Goal: Transaction & Acquisition: Purchase product/service

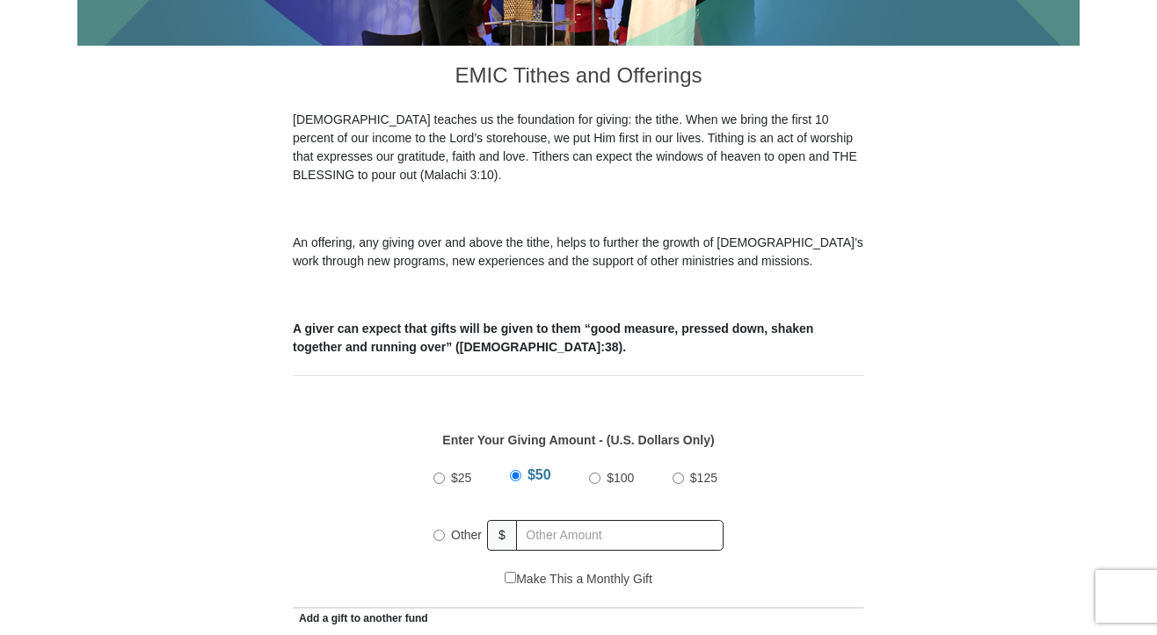
scroll to position [547, 0]
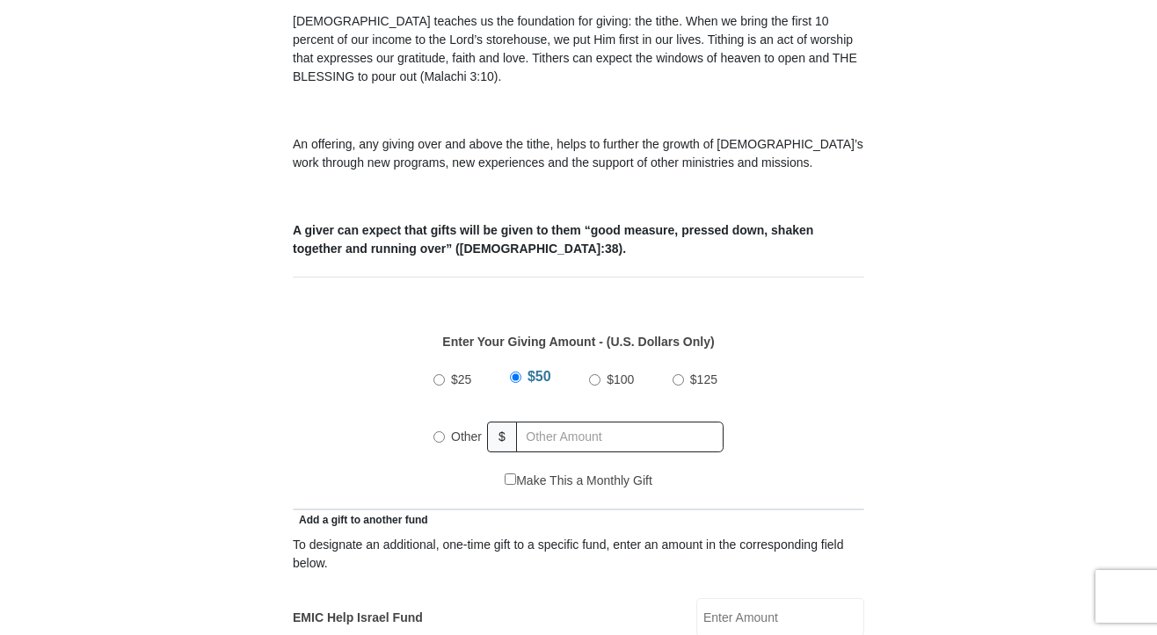
click at [593, 374] on input "$100" at bounding box center [594, 379] width 11 height 11
radio input "true"
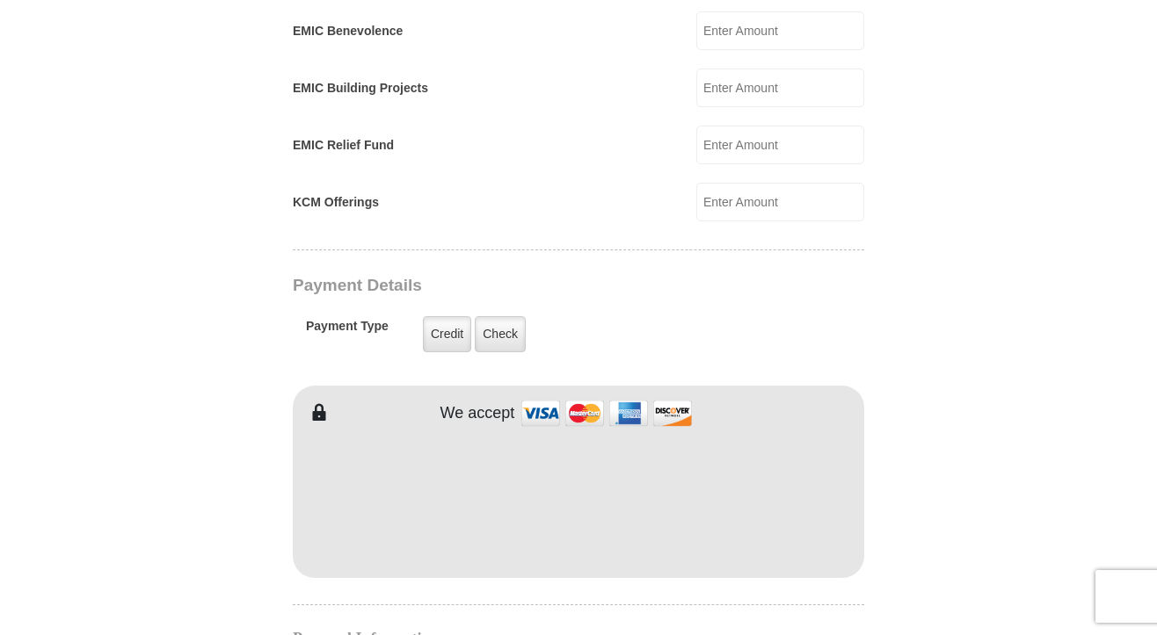
scroll to position [1201, 0]
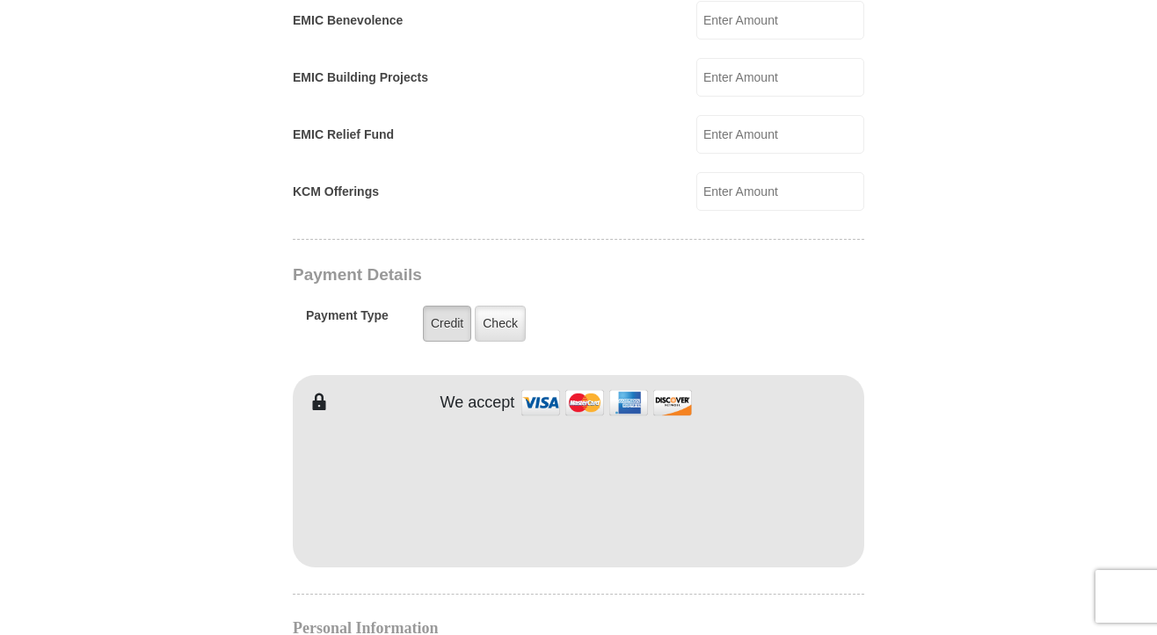
click at [454, 309] on label "Credit" at bounding box center [447, 324] width 48 height 36
click at [0, 0] on input "Credit" at bounding box center [0, 0] width 0 height 0
click at [554, 621] on h4 "Personal Information" at bounding box center [578, 628] width 571 height 14
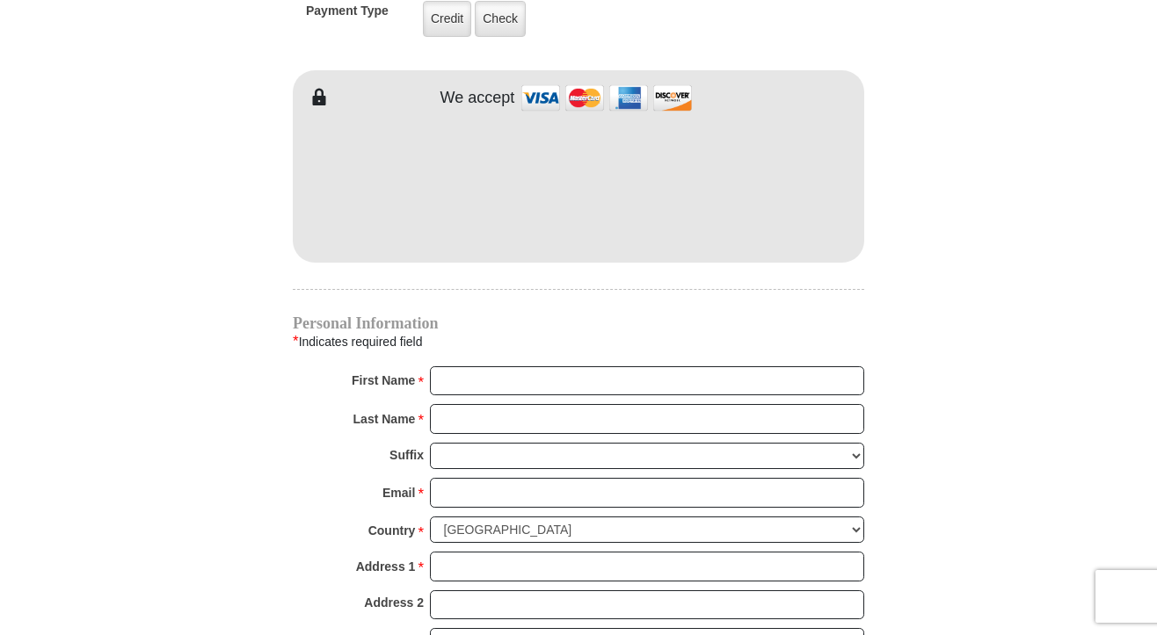
scroll to position [1527, 0]
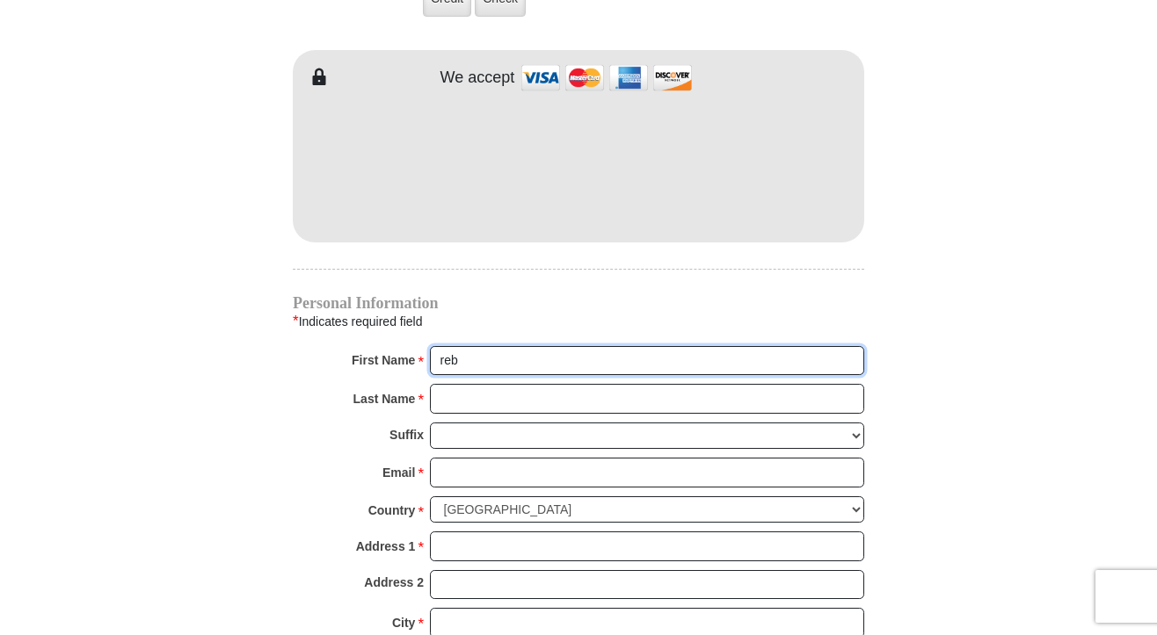
type input "[PERSON_NAME]"
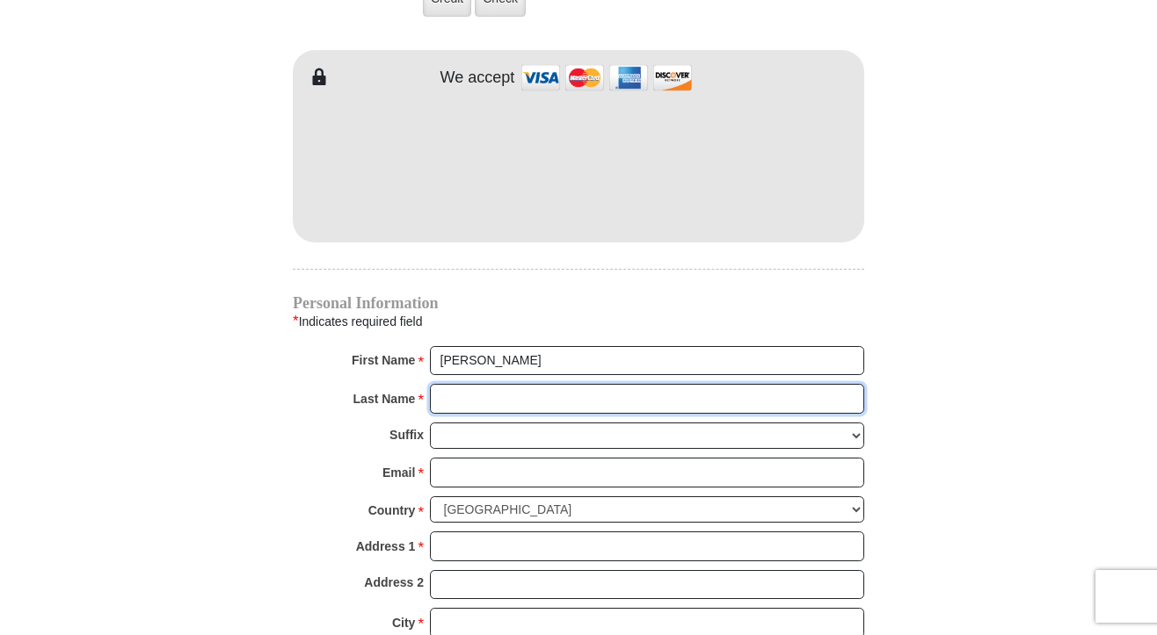
type input "Marine"
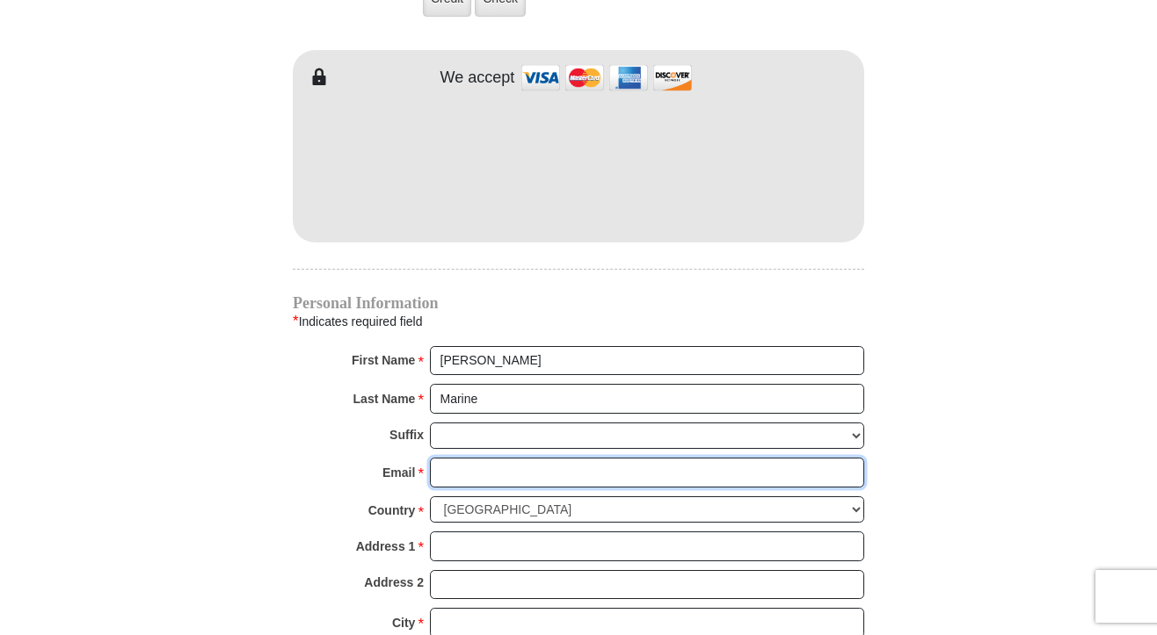
type input "[PERSON_NAME][EMAIL_ADDRESS][DOMAIN_NAME]"
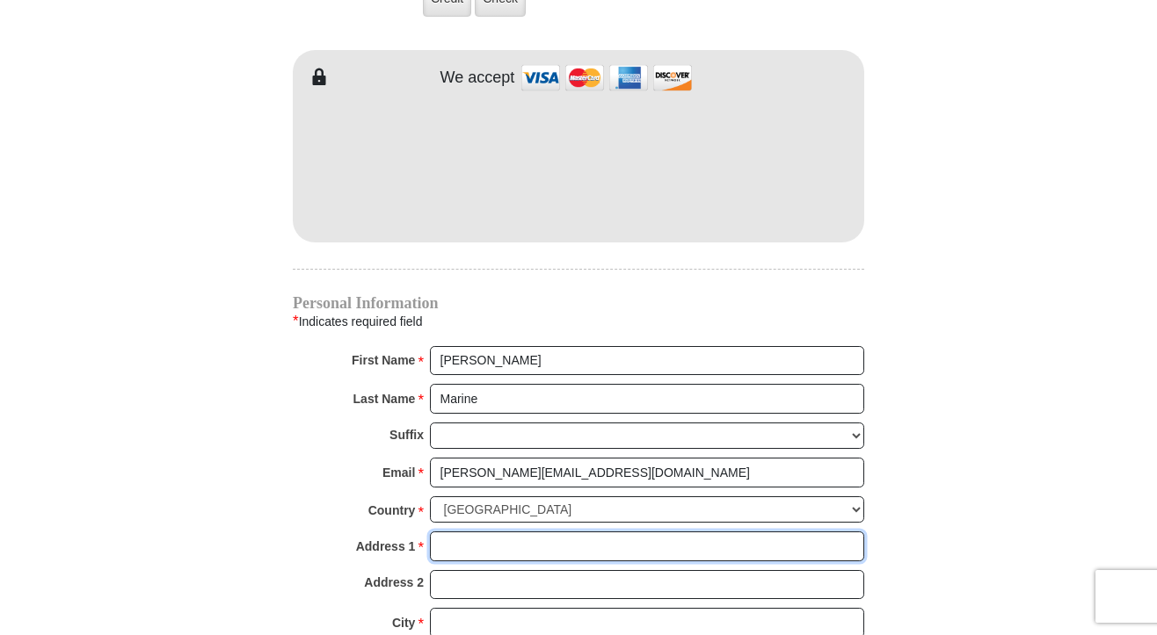
type input "[STREET_ADDRESS]"
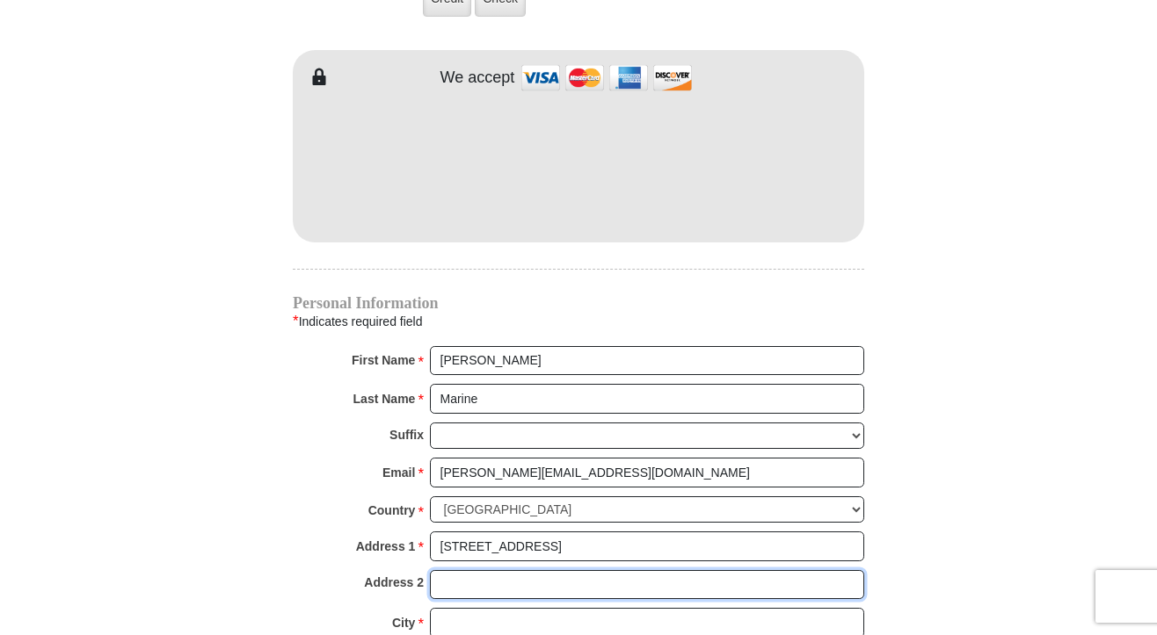
type input "Unit #202"
type input "[GEOGRAPHIC_DATA]"
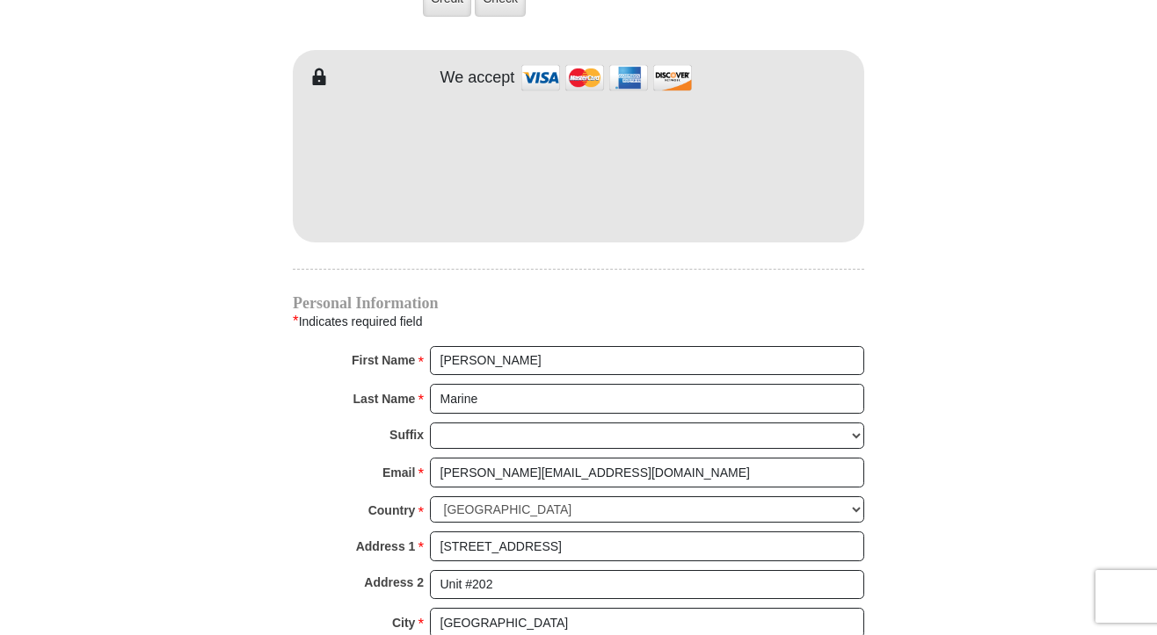
select select "CA"
type input "90755-1029"
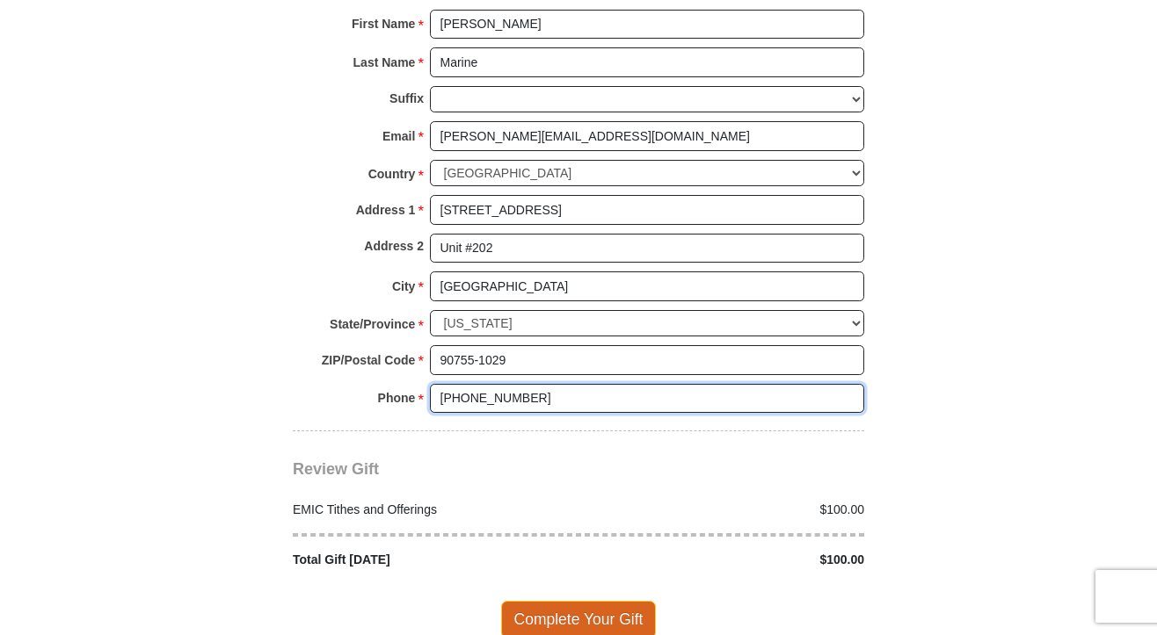
type input "[PHONE_NUMBER]"
click at [555, 601] on span "Complete Your Gift" at bounding box center [579, 619] width 156 height 37
